Goal: Task Accomplishment & Management: Complete application form

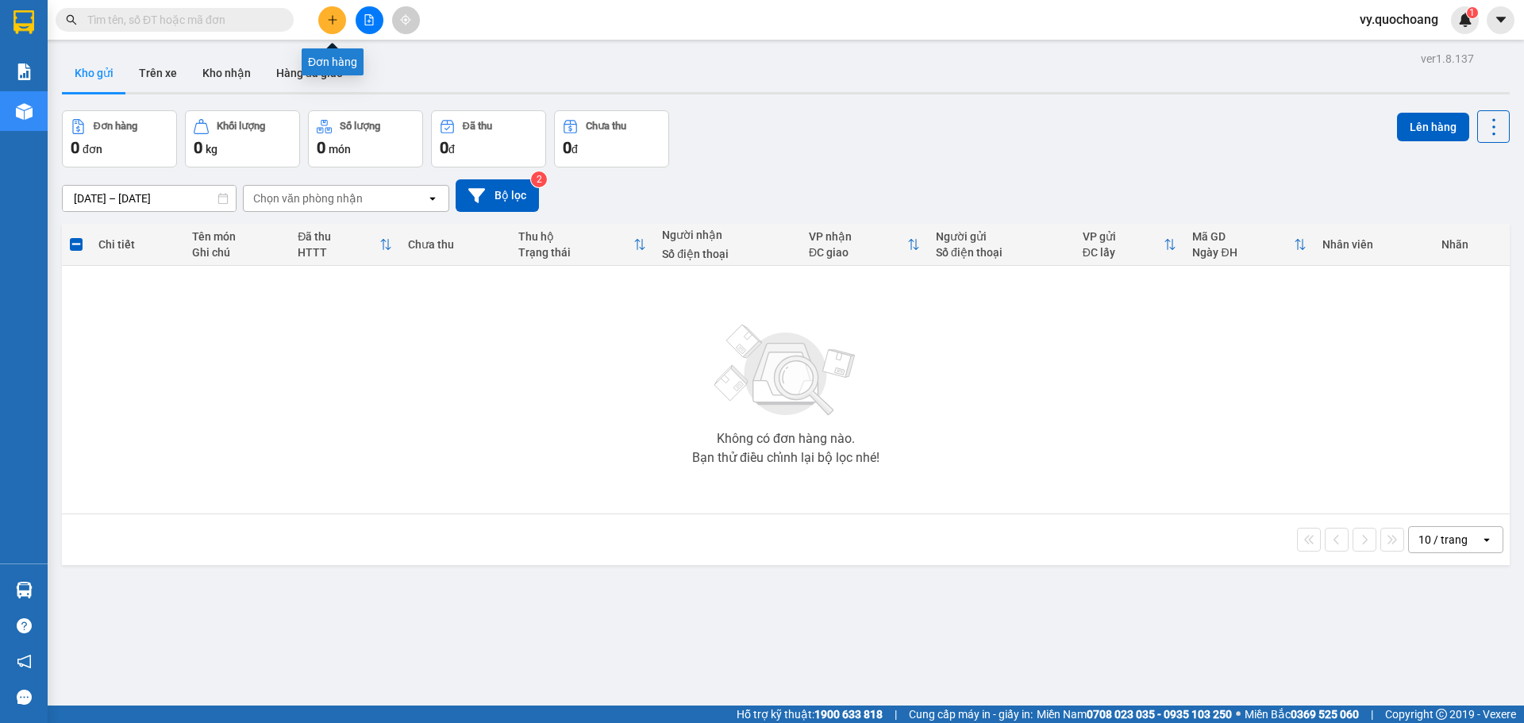
click at [327, 17] on icon "plus" at bounding box center [332, 19] width 11 height 11
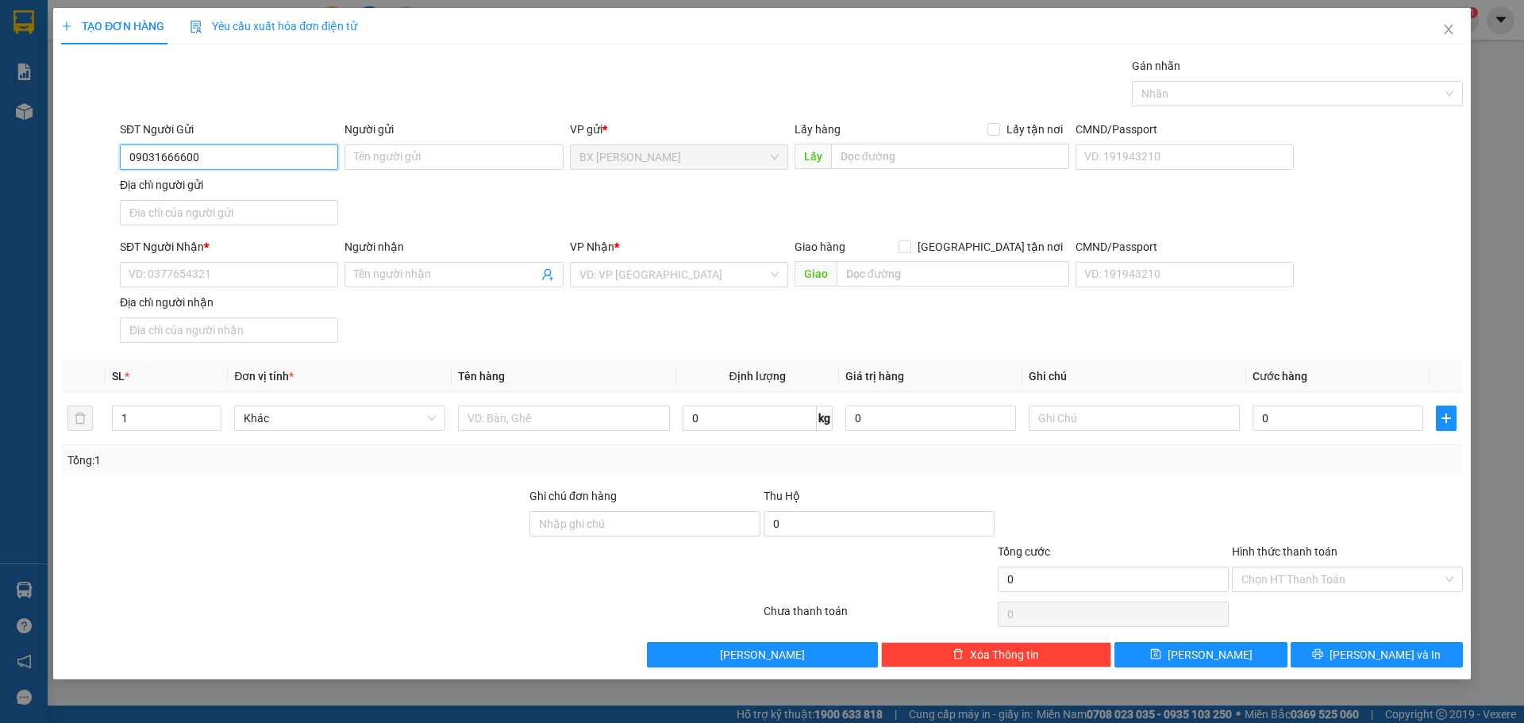
click at [167, 160] on input "09031666600" at bounding box center [229, 156] width 218 height 25
type input "0903166600"
click at [195, 197] on div "0903166600 - ANH KHOA" at bounding box center [228, 188] width 199 height 17
type input "ANH KHOA"
type input "0903166600"
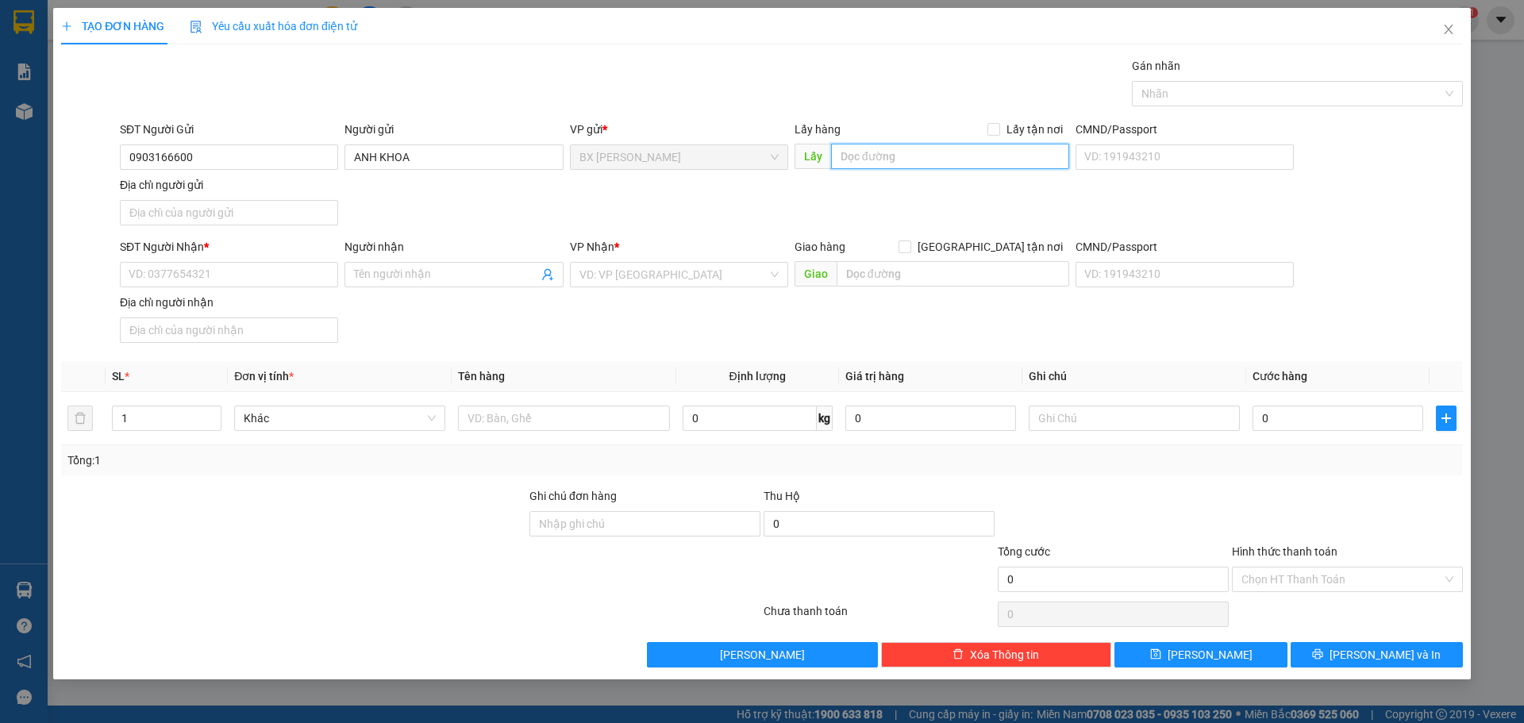
click at [1028, 155] on input "text" at bounding box center [950, 156] width 238 height 25
type input "C"
type input "VỰA XOÀI TRUNG CHÁNH"
click at [161, 266] on input "SĐT Người Nhận *" at bounding box center [229, 274] width 218 height 25
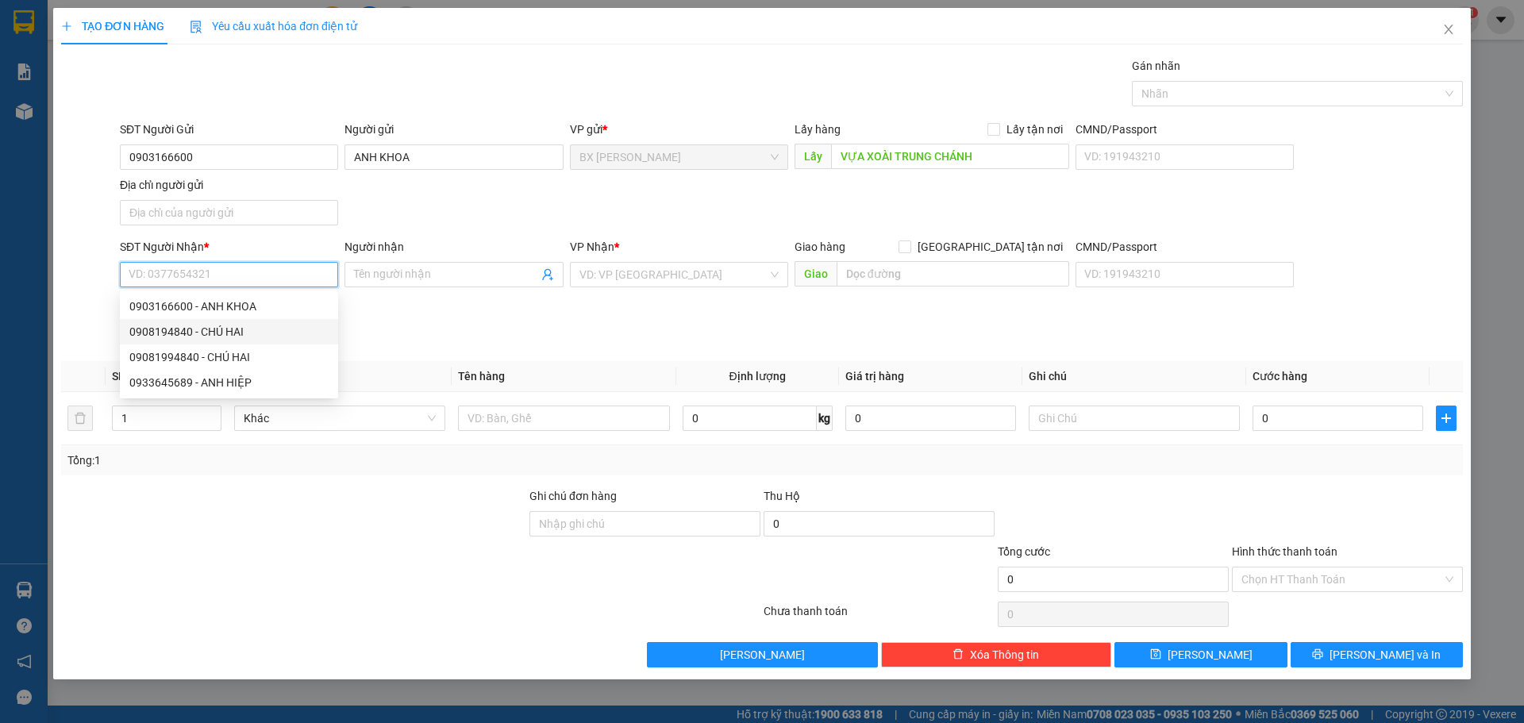
click at [206, 330] on div "0908194840 - CHÚ HAI" at bounding box center [228, 331] width 199 height 17
type input "0908194840"
type input "CHÚ HAI"
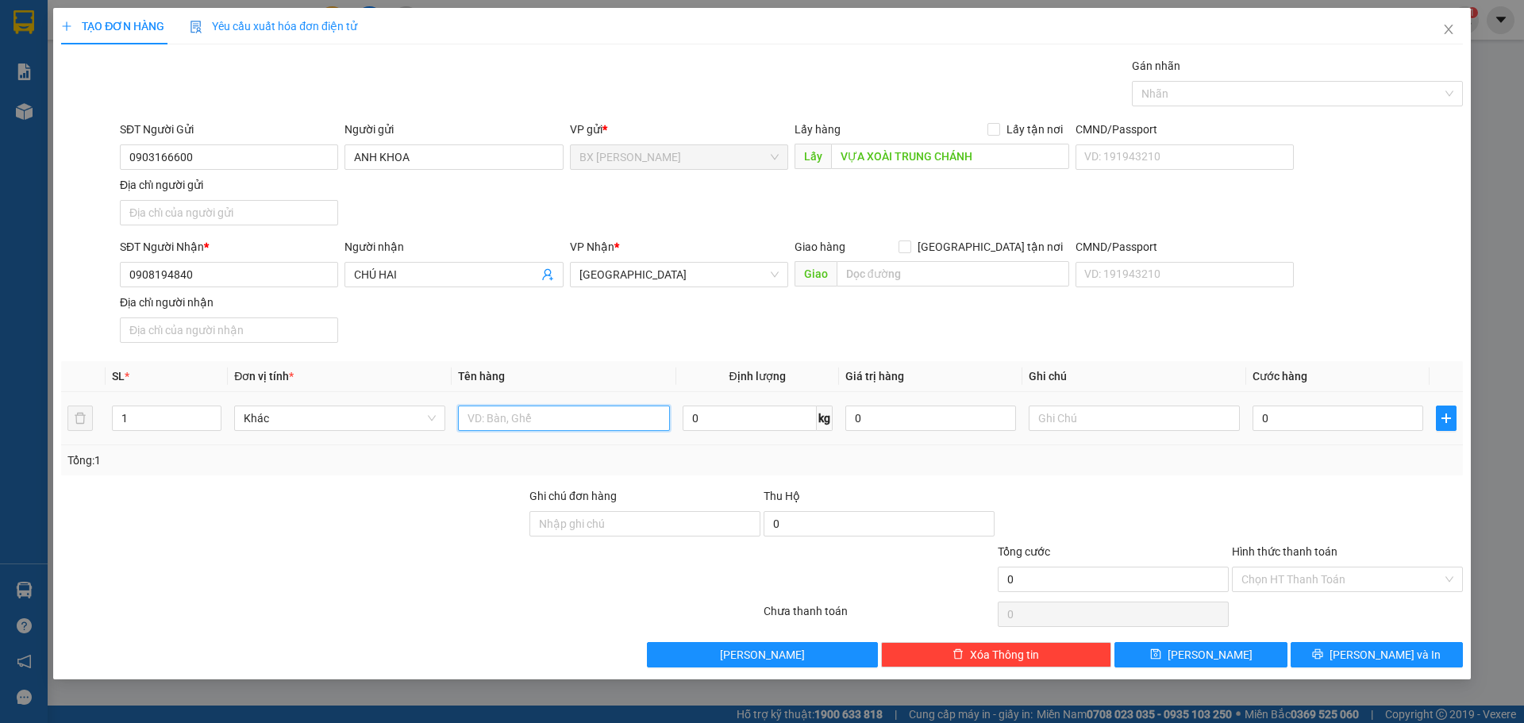
click at [505, 408] on input "text" at bounding box center [563, 418] width 211 height 25
type input "THÙNG"
click at [302, 279] on input "0908194840" at bounding box center [229, 274] width 218 height 25
click at [448, 340] on div "SĐT Người Nhận * 0908194840 Người nhận CHÚ HAI VP Nhận * [GEOGRAPHIC_DATA] Giao…" at bounding box center [792, 293] width 1350 height 111
drag, startPoint x: 221, startPoint y: 419, endPoint x: 206, endPoint y: 413, distance: 15.6
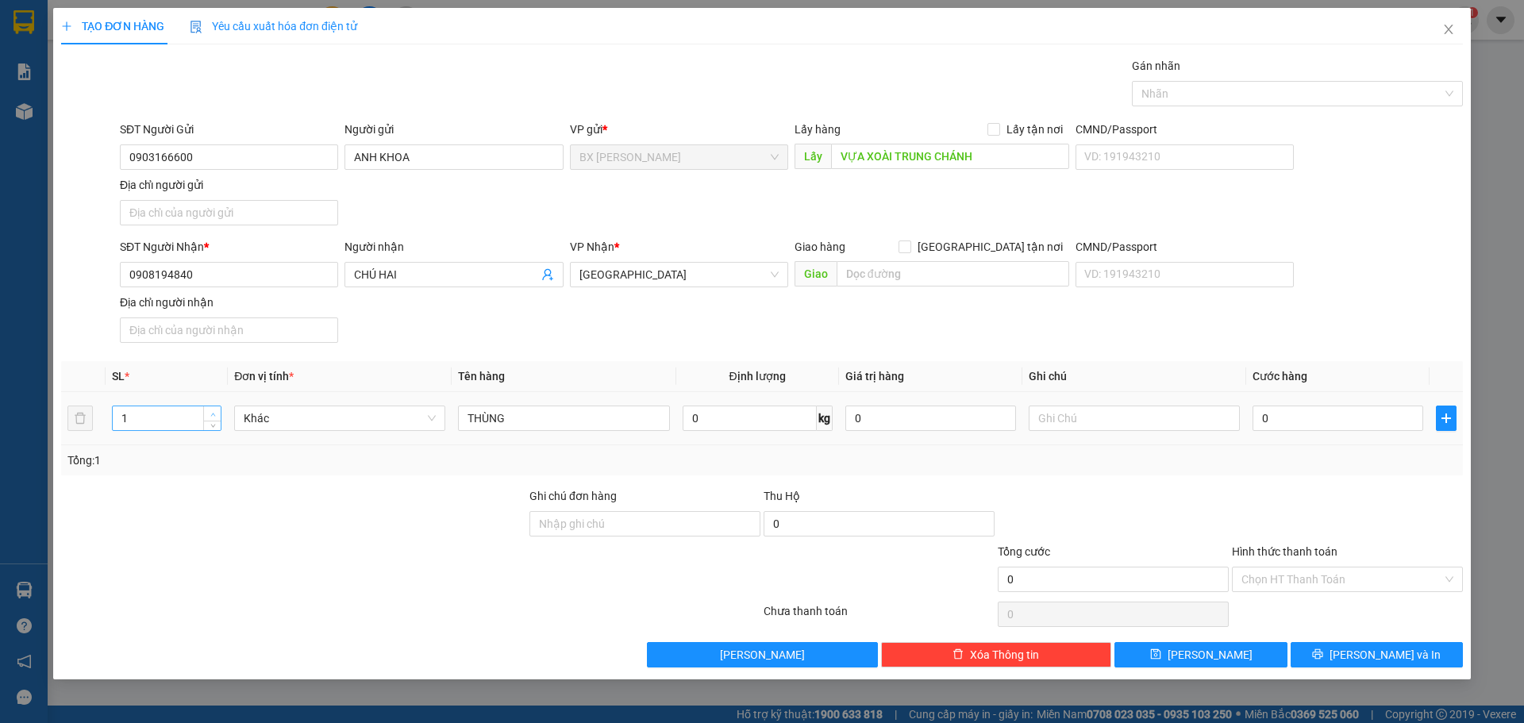
click at [218, 421] on span "Decrease Value" at bounding box center [211, 426] width 17 height 10
click at [206, 413] on span "Increase Value" at bounding box center [211, 413] width 17 height 14
type input "3"
click at [206, 413] on span "Increase Value" at bounding box center [211, 413] width 17 height 14
click at [1386, 654] on span "[PERSON_NAME] và In" at bounding box center [1385, 654] width 111 height 17
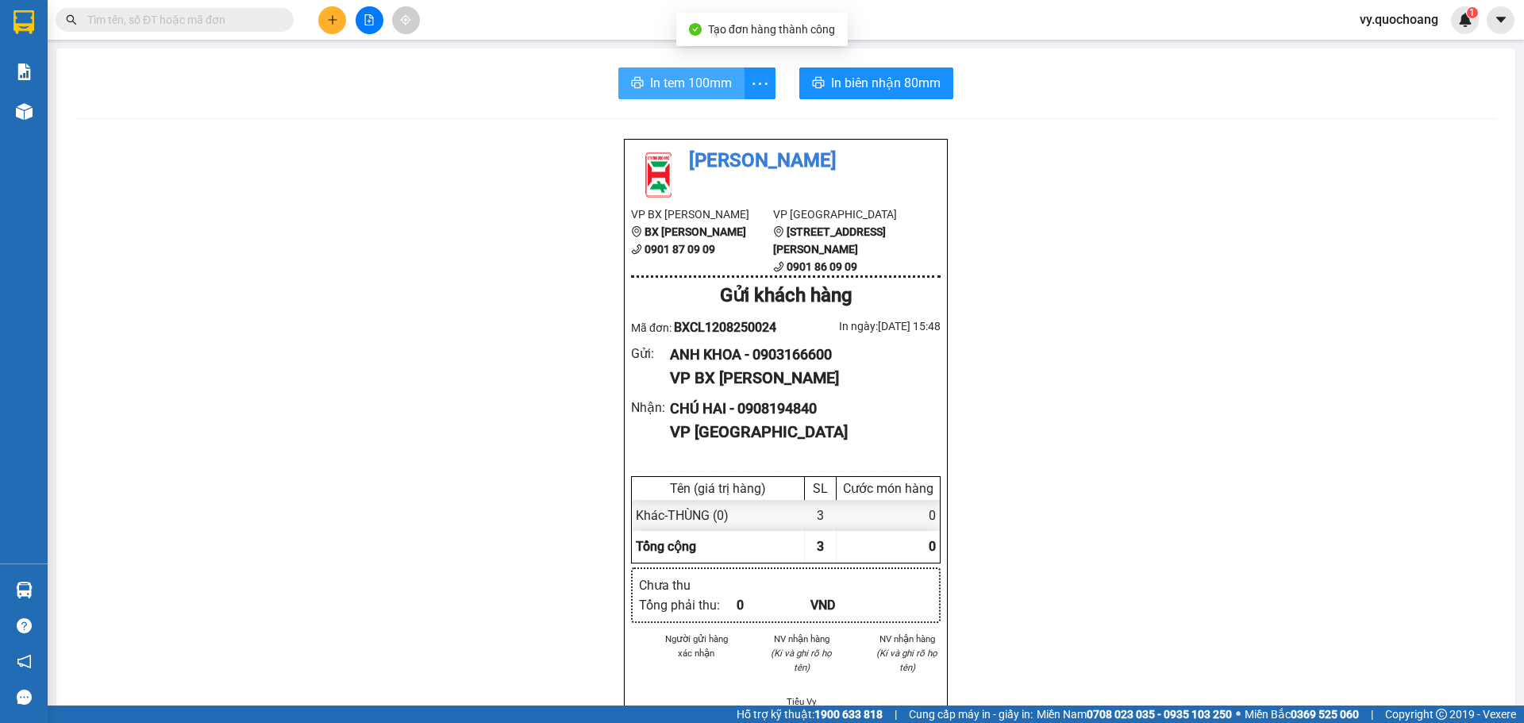
click at [680, 70] on button "In tem 100mm" at bounding box center [681, 83] width 126 height 32
